Goal: Communication & Community: Share content

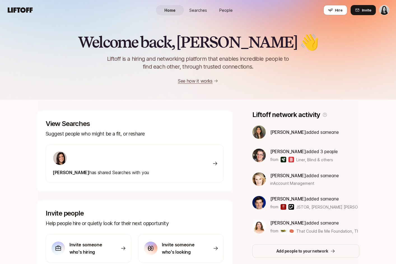
click at [235, 9] on link "People" at bounding box center [226, 10] width 28 height 10
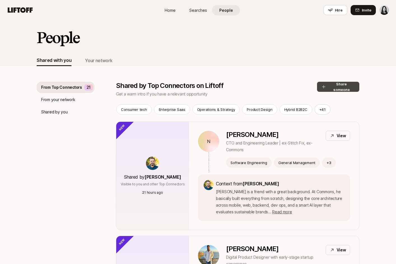
click at [322, 90] on button "Share someone" at bounding box center [338, 87] width 42 height 10
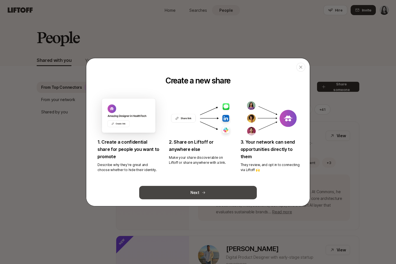
click at [208, 189] on button "Next" at bounding box center [198, 192] width 118 height 13
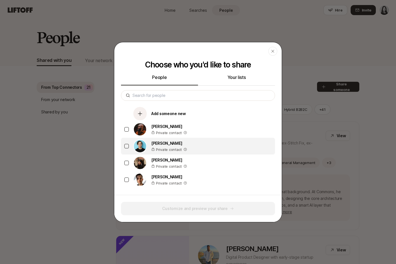
click at [177, 141] on p "[PERSON_NAME]" at bounding box center [169, 143] width 36 height 7
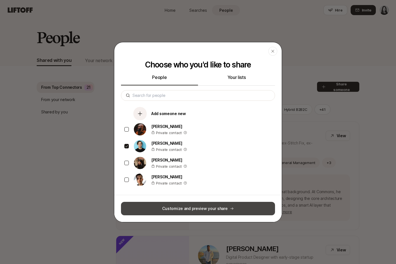
click at [173, 209] on button "Customize and preview your share" at bounding box center [198, 208] width 154 height 13
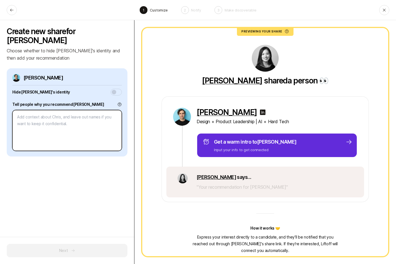
click at [79, 122] on textarea at bounding box center [66, 130] width 109 height 41
type textarea "x"
type textarea "I"
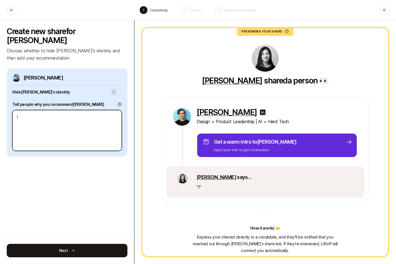
type textarea "x"
type textarea "I w"
type textarea "x"
type textarea "I wo"
type textarea "x"
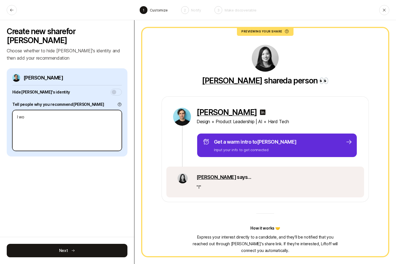
type textarea "I wor"
type textarea "x"
type textarea "I worke"
type textarea "x"
type textarea "I worked"
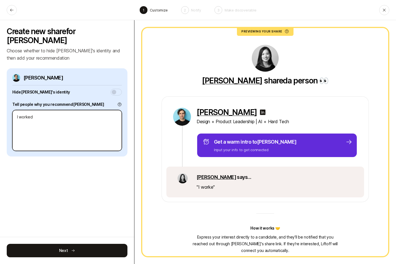
type textarea "x"
type textarea "I worked"
type textarea "x"
type textarea "I worked wi"
type textarea "x"
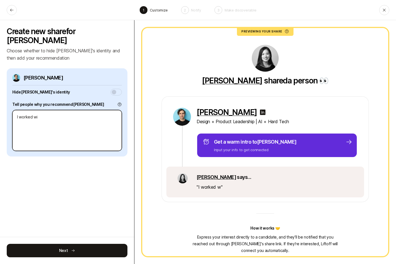
type textarea "I worked wit"
type textarea "x"
type textarea "I worked with"
type textarea "x"
type textarea "C"
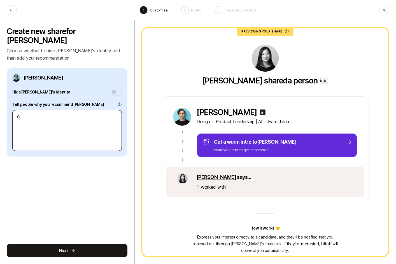
type textarea "x"
type textarea "Ch"
type textarea "x"
type textarea "Chr"
type textarea "x"
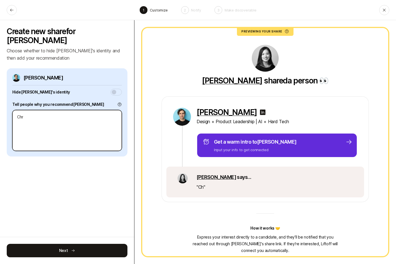
type textarea "Chri"
type textarea "x"
type textarea "[PERSON_NAME]"
type textarea "x"
type textarea "[PERSON_NAME]"
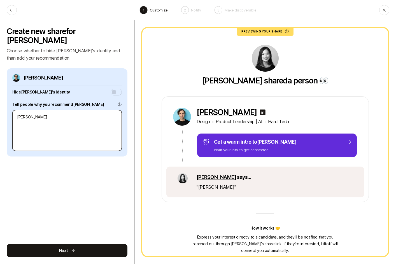
type textarea "x"
type textarea "[PERSON_NAME]"
type textarea "x"
type textarea "[PERSON_NAME]"
type textarea "x"
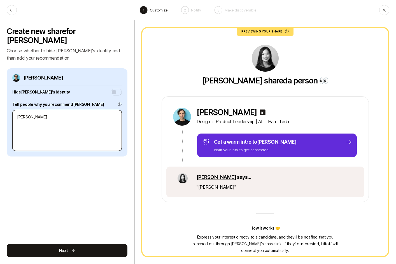
type textarea "[PERSON_NAME] was"
type textarea "x"
type textarea "[PERSON_NAME] was"
type textarea "x"
type textarea "[PERSON_NAME] was m"
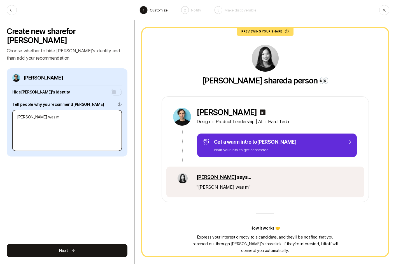
type textarea "x"
type textarea "[PERSON_NAME] was mt"
type textarea "x"
type textarea "[PERSON_NAME] was mt"
type textarea "x"
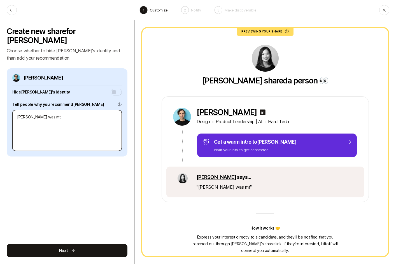
type textarea "[PERSON_NAME] was mt m"
type textarea "x"
type textarea "[PERSON_NAME] was mt"
type textarea "x"
type textarea "[PERSON_NAME] was mt"
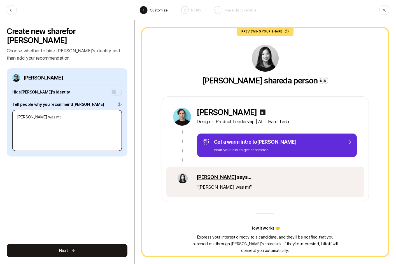
type textarea "x"
type textarea "[PERSON_NAME] was m"
type textarea "x"
type textarea "[PERSON_NAME] was my"
type textarea "x"
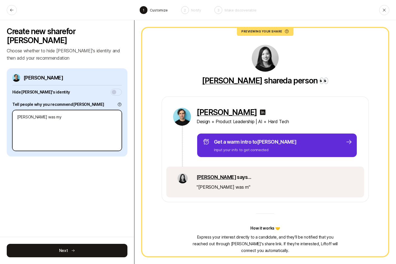
type textarea "[PERSON_NAME] was my"
type textarea "x"
type textarea "[PERSON_NAME] was my m"
type textarea "x"
type textarea "I"
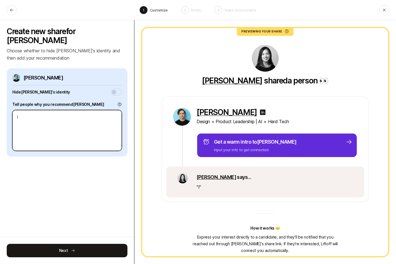
type textarea "x"
type textarea "I'v"
type textarea "x"
type textarea "I've"
type textarea "x"
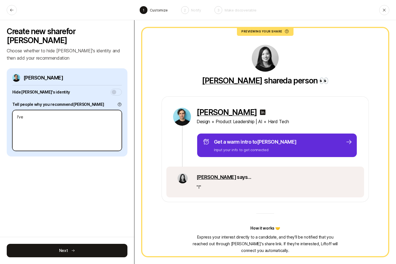
type textarea "I've"
type textarea "x"
type textarea "I've k"
type textarea "x"
type textarea "I've kn"
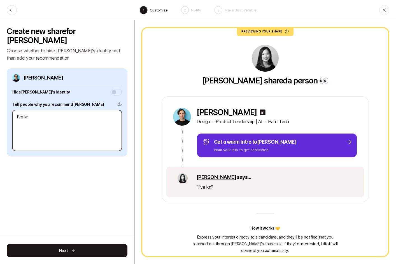
type textarea "x"
type textarea "I've kno"
type textarea "x"
type textarea "I've know"
type textarea "x"
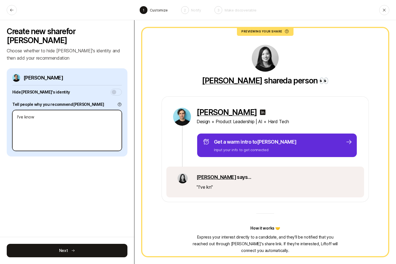
type textarea "I've known"
type textarea "x"
type textarea "I've known"
type textarea "x"
type textarea "I've known C"
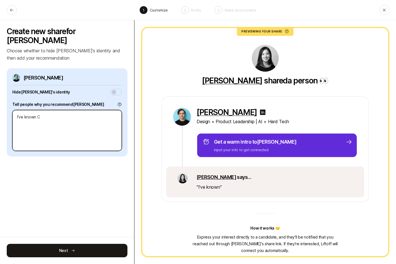
type textarea "x"
type textarea "I've known Chr"
type textarea "x"
type textarea "I've known [PERSON_NAME]"
type textarea "x"
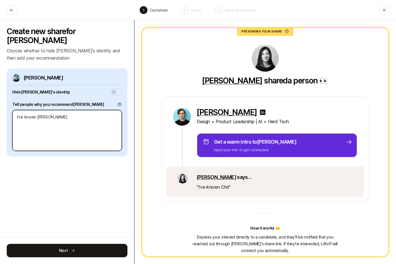
type textarea "I've known [PERSON_NAME]"
type textarea "x"
type textarea "I've known [PERSON_NAME]"
type textarea "x"
type textarea "I've known [PERSON_NAME]"
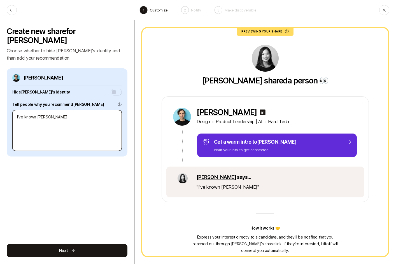
type textarea "x"
type textarea "I've known [PERSON_NAME]"
type textarea "x"
type textarea "I've known [PERSON_NAME]"
type textarea "x"
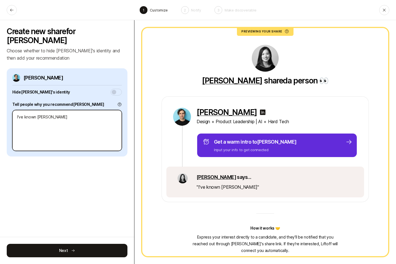
type textarea "I've known [PERSON_NAME] for"
type textarea "x"
type textarea "I've known [PERSON_NAME] for"
type textarea "x"
type textarea "I've known [PERSON_NAME] for a"
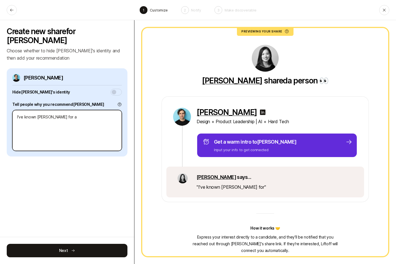
type textarea "x"
type textarea "I've known [PERSON_NAME] for al"
type textarea "x"
type textarea "I've known [PERSON_NAME] for [PERSON_NAME]"
type textarea "x"
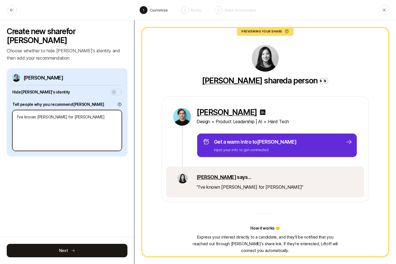
type textarea "I've known [PERSON_NAME] for almo"
type textarea "x"
type textarea "I've known [PERSON_NAME] for [PERSON_NAME]"
type textarea "x"
type textarea "I've known [PERSON_NAME] for almost"
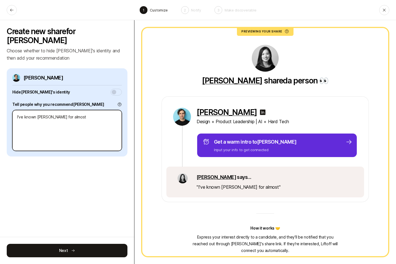
type textarea "x"
type textarea "I've known [PERSON_NAME] for almost"
type textarea "x"
type textarea "I've known [PERSON_NAME] for almost 2"
type textarea "x"
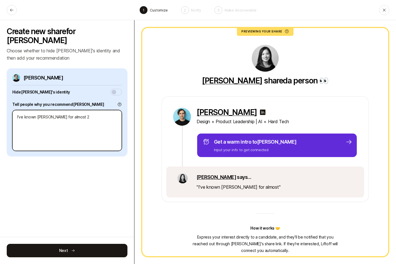
type textarea "I've known [PERSON_NAME] for almost 20"
type textarea "x"
type textarea "I've known [PERSON_NAME] for almost 20"
type textarea "x"
type textarea "I've known [PERSON_NAME] for almost 20"
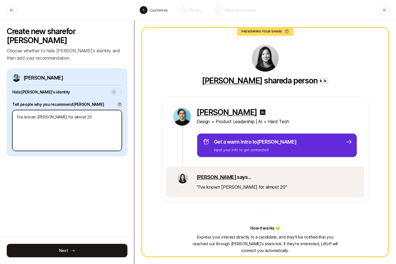
type textarea "x"
type textarea "I've known [PERSON_NAME] for almost 2"
type textarea "x"
type textarea "I've known [PERSON_NAME] for almost"
type textarea "x"
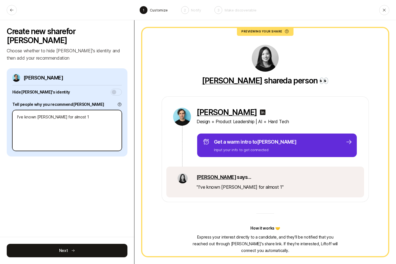
type textarea "I've known [PERSON_NAME] for almost 15"
type textarea "x"
type textarea "I've known [PERSON_NAME] for almost 15"
type textarea "x"
type textarea "I've known [PERSON_NAME] for almost 15"
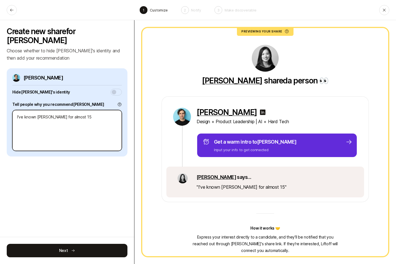
type textarea "x"
type textarea "I've known [PERSON_NAME] for almost 15"
type textarea "x"
type textarea "I've known [PERSON_NAME] for almost 15 y"
type textarea "x"
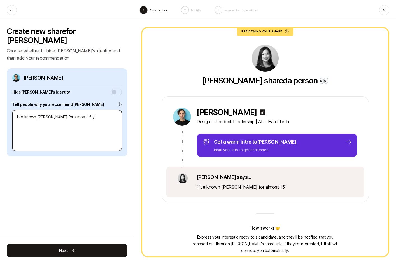
type textarea "I've known [PERSON_NAME] for almost 15 ye"
type textarea "x"
type textarea "I've known [PERSON_NAME] for almost 15 yea"
type textarea "x"
type textarea "I've known [PERSON_NAME] for almost 15 year"
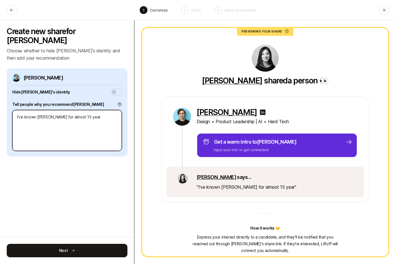
type textarea "x"
type textarea "I've known [PERSON_NAME] for almost 15 years"
type textarea "x"
type textarea "I've known [PERSON_NAME] for almost 15 years"
type textarea "x"
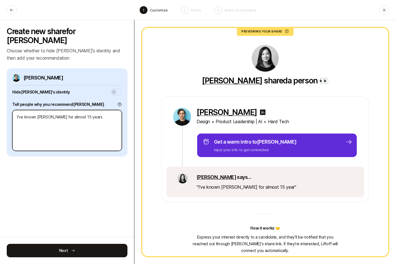
type textarea "I've known [PERSON_NAME] for almost 15 years n"
type textarea "x"
type textarea "I've known [PERSON_NAME] for almost 15 years no"
type textarea "x"
type textarea "I've known [PERSON_NAME] for almost 15 years now"
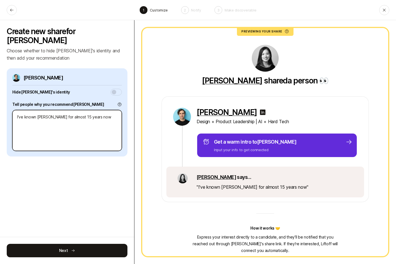
type textarea "x"
type textarea "I've known [PERSON_NAME] for almost 15 years now"
type textarea "x"
type textarea "I've known [PERSON_NAME] for almost 15 years now a"
type textarea "x"
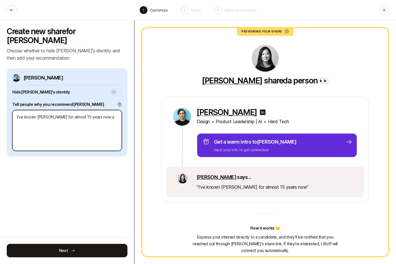
type textarea "I've known [PERSON_NAME] for almost 15 years now an"
type textarea "x"
type textarea "I've known [PERSON_NAME] for almost 15 years now and"
type textarea "x"
type textarea "I've known [PERSON_NAME] for almost 15 years now and"
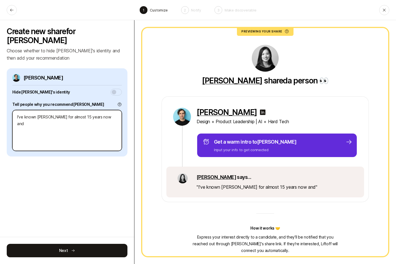
type textarea "x"
type textarea "I've known [PERSON_NAME] for almost 15 years now and"
type textarea "x"
type textarea "I've known [PERSON_NAME] for almost 15 years now an"
type textarea "x"
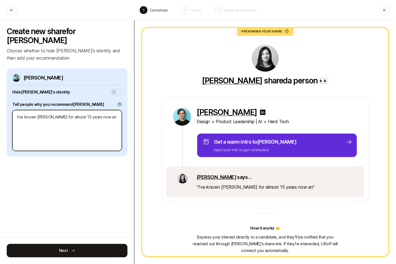
type textarea "I've known [PERSON_NAME] for almost 15 years now a"
type textarea "x"
type textarea "I've known [PERSON_NAME] for almost 15 years now"
type textarea "x"
type textarea "I've known [PERSON_NAME] for almost 15 years now"
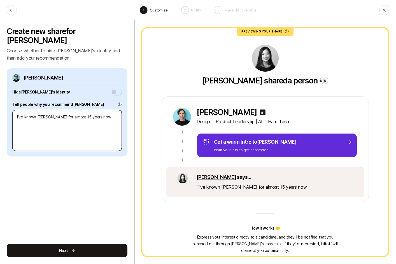
type textarea "x"
type textarea "I've known [PERSON_NAME] for almost 15 years no"
type textarea "x"
type textarea "I've known [PERSON_NAME] for almost 15 years n"
type textarea "x"
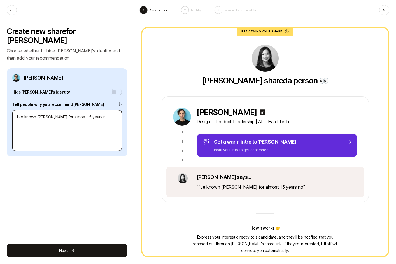
type textarea "I've known [PERSON_NAME] for almost 15 years"
type textarea "x"
type textarea "I've known [PERSON_NAME] for almost 15 years"
type textarea "x"
type textarea "I've known [PERSON_NAME] for almost 15 year"
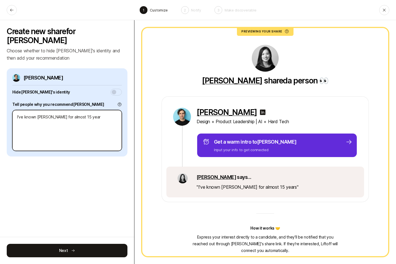
type textarea "x"
type textarea "I've known [PERSON_NAME] for almost 15 yea"
type textarea "x"
type textarea "I've known [PERSON_NAME] for almost 15 ye"
type textarea "x"
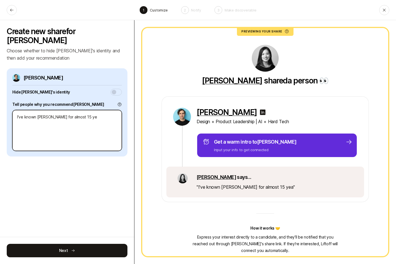
type textarea "I've known [PERSON_NAME] for almost 15 y"
type textarea "x"
type textarea "I've known [PERSON_NAME] for almost 15"
type textarea "x"
type textarea "I've known [PERSON_NAME] for almost 15"
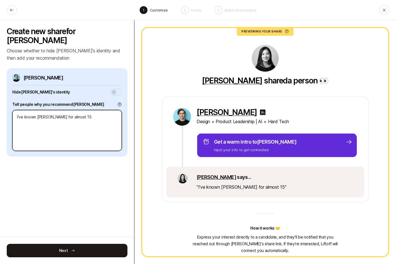
type textarea "x"
type textarea "I've known [PERSON_NAME] for almost 1"
type textarea "x"
type textarea "I've known [PERSON_NAME] for almost"
type textarea "x"
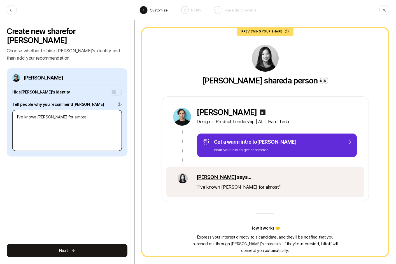
type textarea "I've known [PERSON_NAME] for almost"
type textarea "x"
type textarea "I've known [PERSON_NAME] for [PERSON_NAME]"
